Goal: Transaction & Acquisition: Purchase product/service

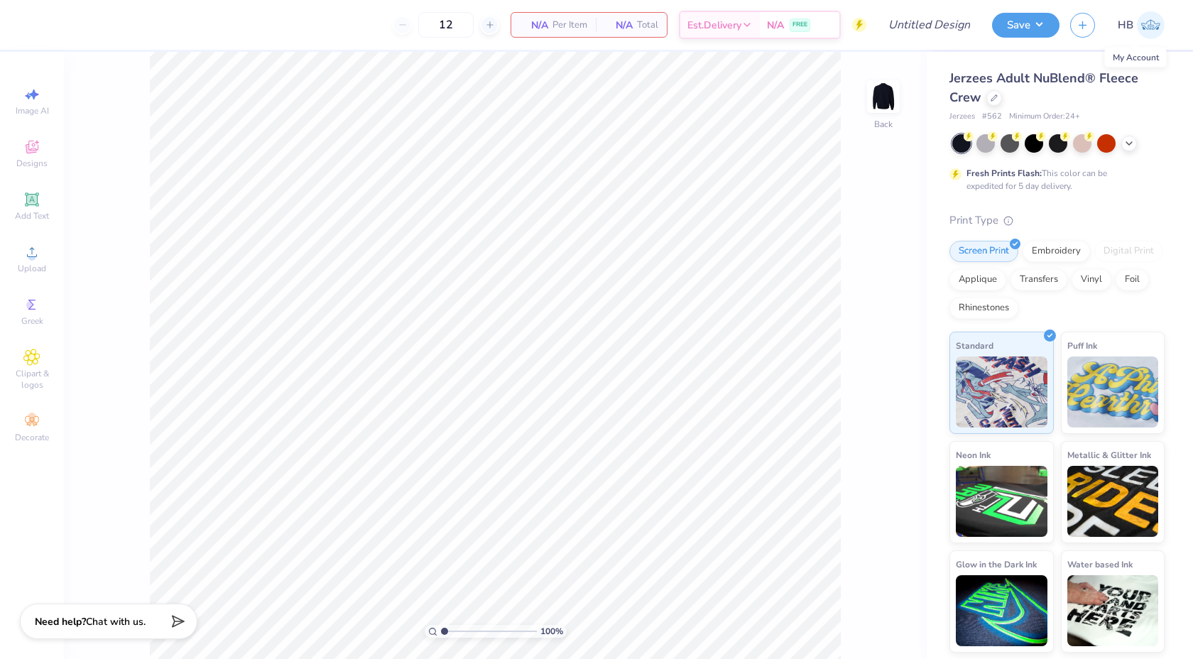
click at [1155, 26] on img at bounding box center [1151, 25] width 28 height 28
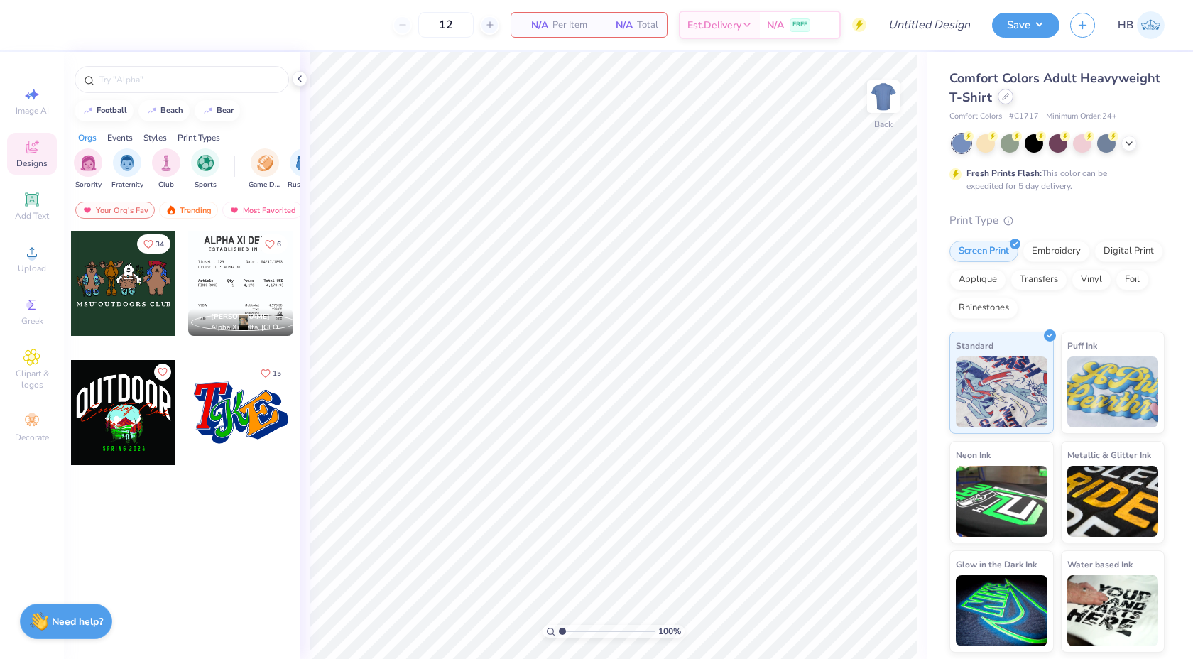
click at [1004, 98] on icon at bounding box center [1005, 96] width 7 height 7
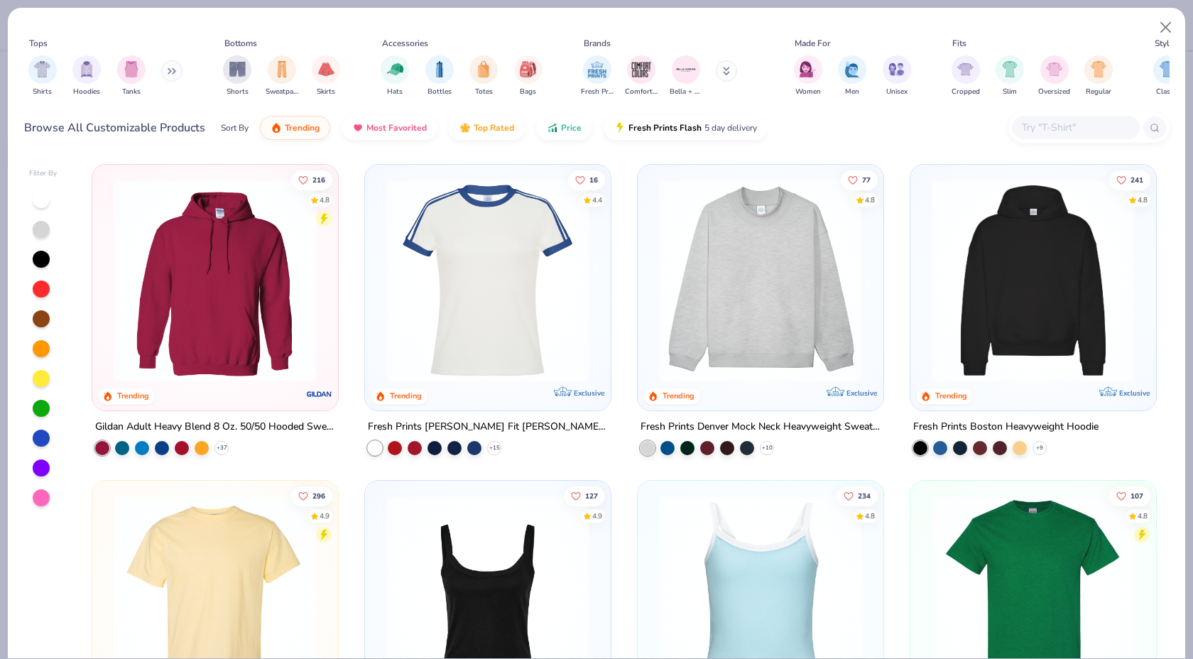
click at [1057, 132] on input "text" at bounding box center [1075, 127] width 109 height 16
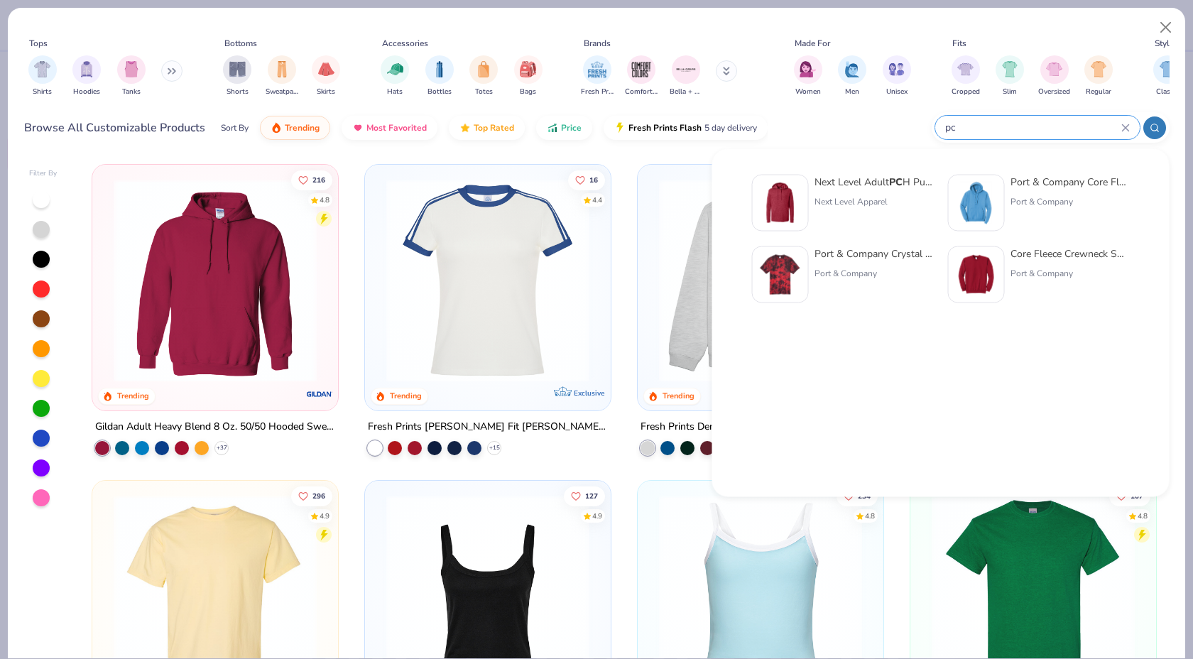
type input "pc"
click at [1017, 184] on div "Port & Company Core Fleece Pullover Hooded Sweatshirt" at bounding box center [1070, 182] width 119 height 15
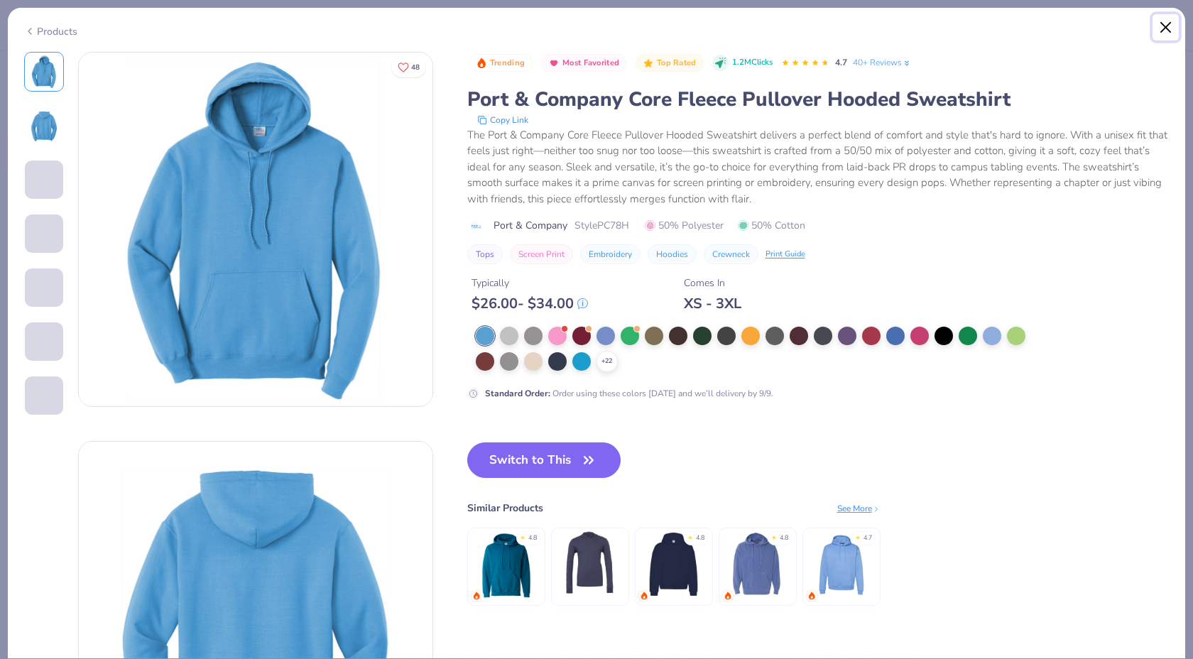
click at [1163, 35] on button "Close" at bounding box center [1166, 27] width 27 height 27
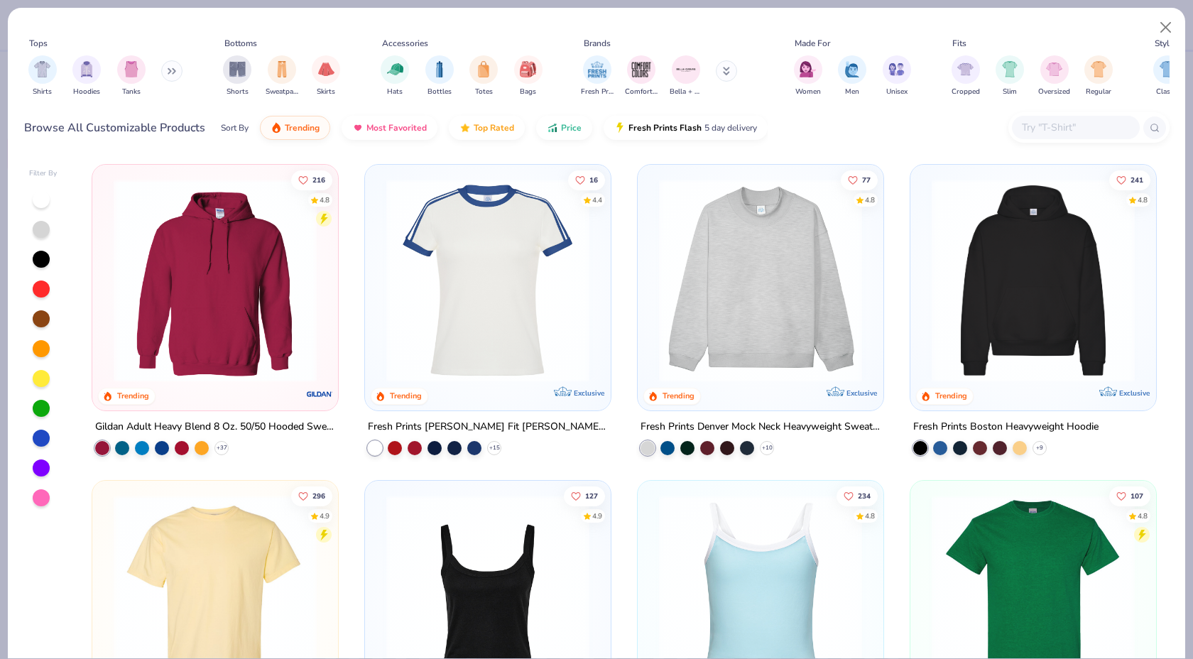
click at [1074, 124] on input "text" at bounding box center [1075, 127] width 109 height 16
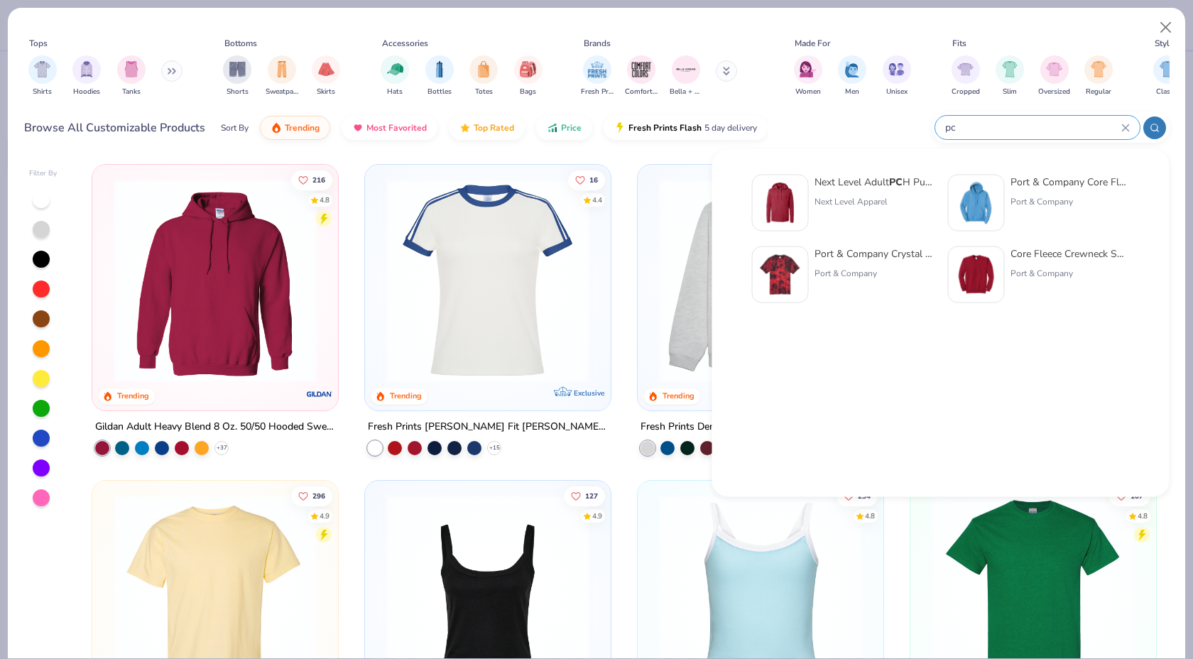
type input "pc"
click at [1038, 247] on div "Core Fleece Crewneck Sweatshirt" at bounding box center [1070, 253] width 119 height 15
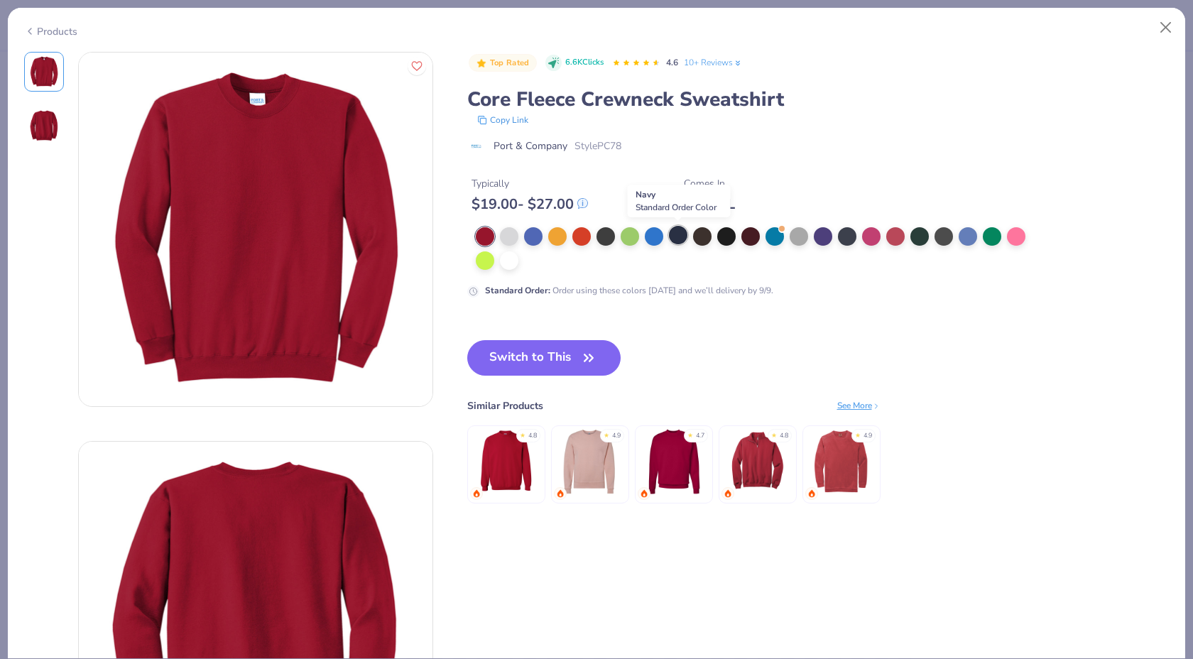
click at [670, 239] on div at bounding box center [678, 235] width 18 height 18
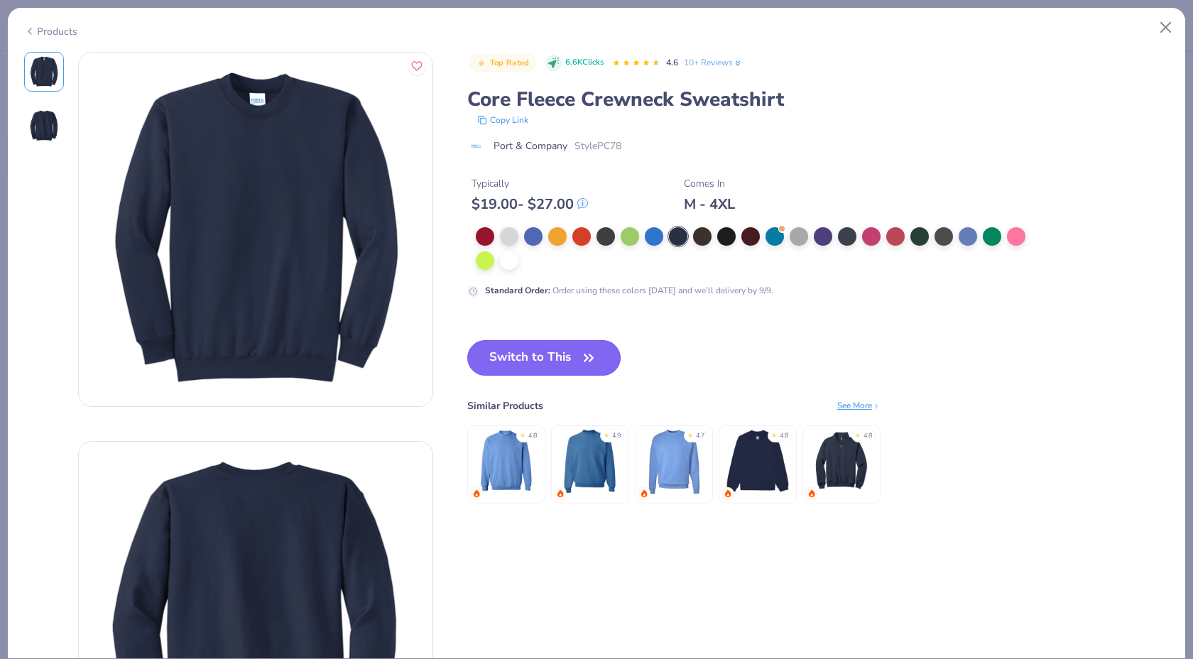
click at [529, 350] on button "Switch to This" at bounding box center [544, 358] width 154 height 36
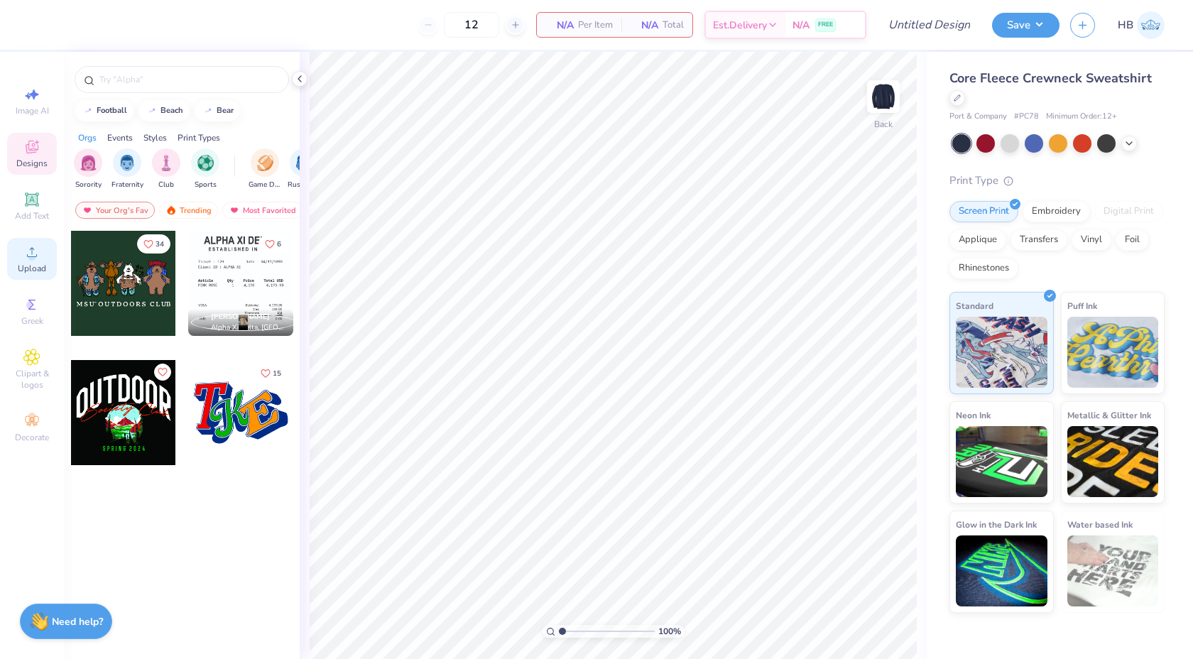
click at [38, 264] on span "Upload" at bounding box center [32, 268] width 28 height 11
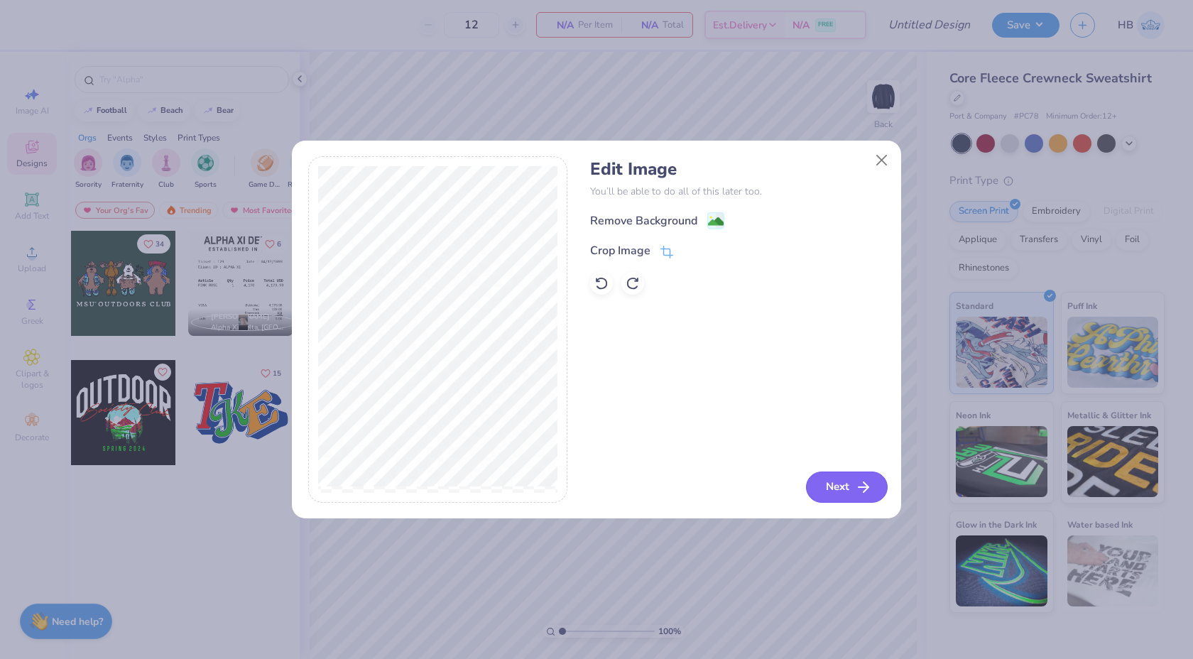
click at [827, 479] on button "Next" at bounding box center [847, 487] width 82 height 31
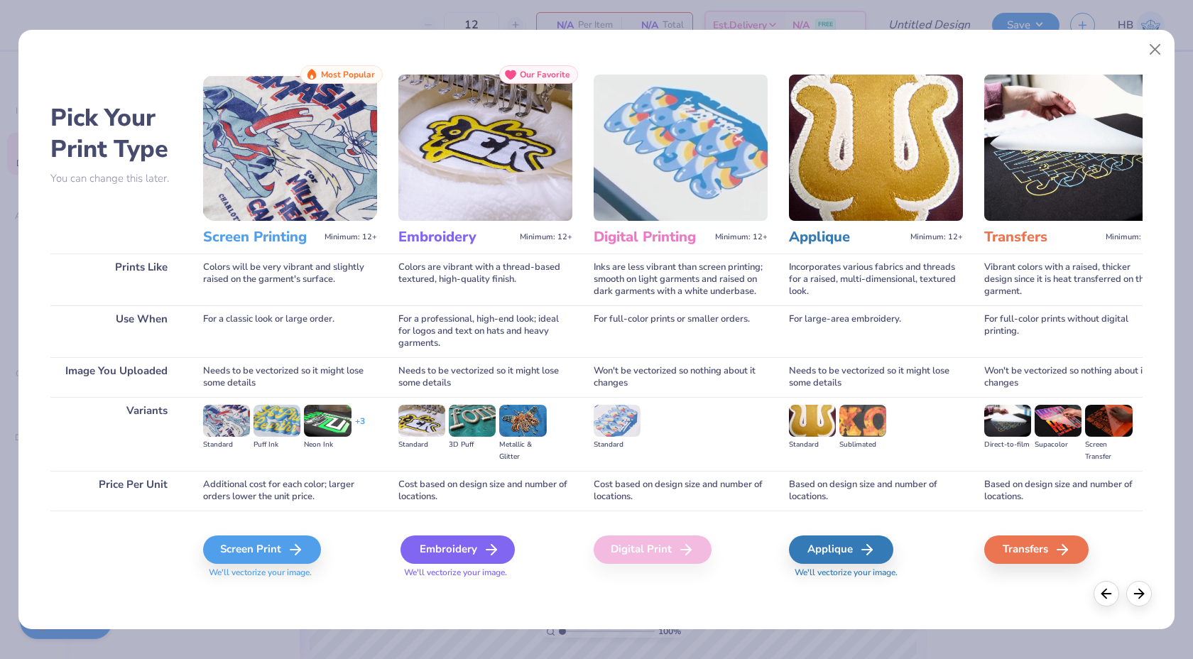
click at [497, 541] on icon at bounding box center [491, 549] width 17 height 17
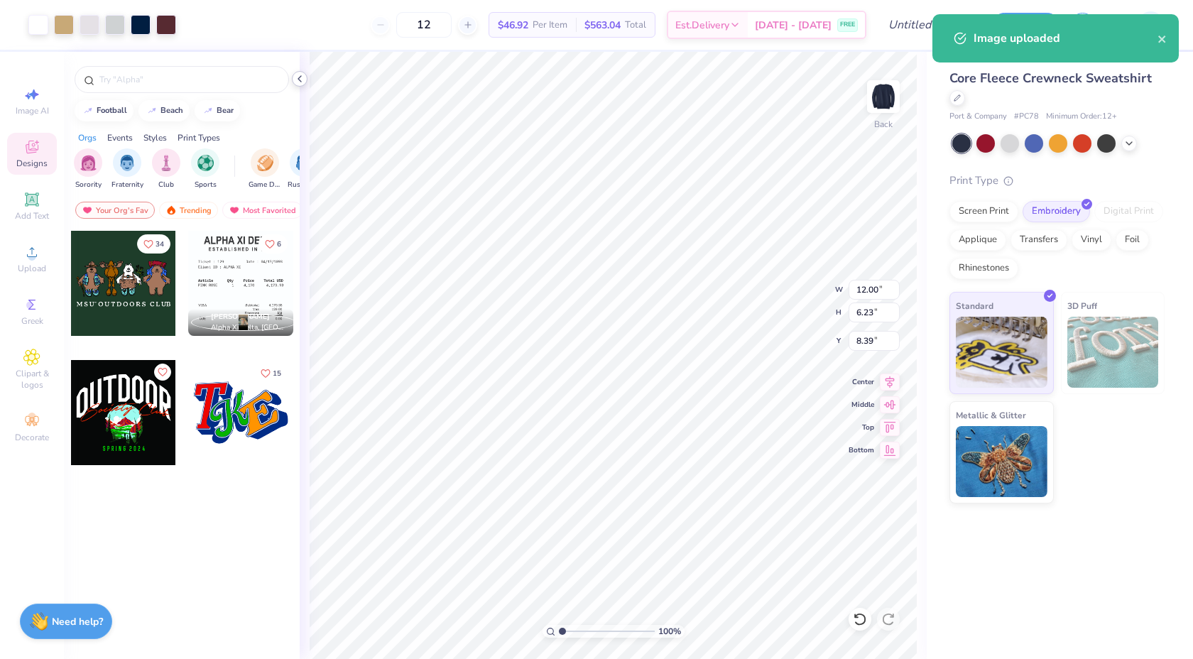
click at [295, 77] on icon at bounding box center [299, 78] width 11 height 11
